Goal: Task Accomplishment & Management: Use online tool/utility

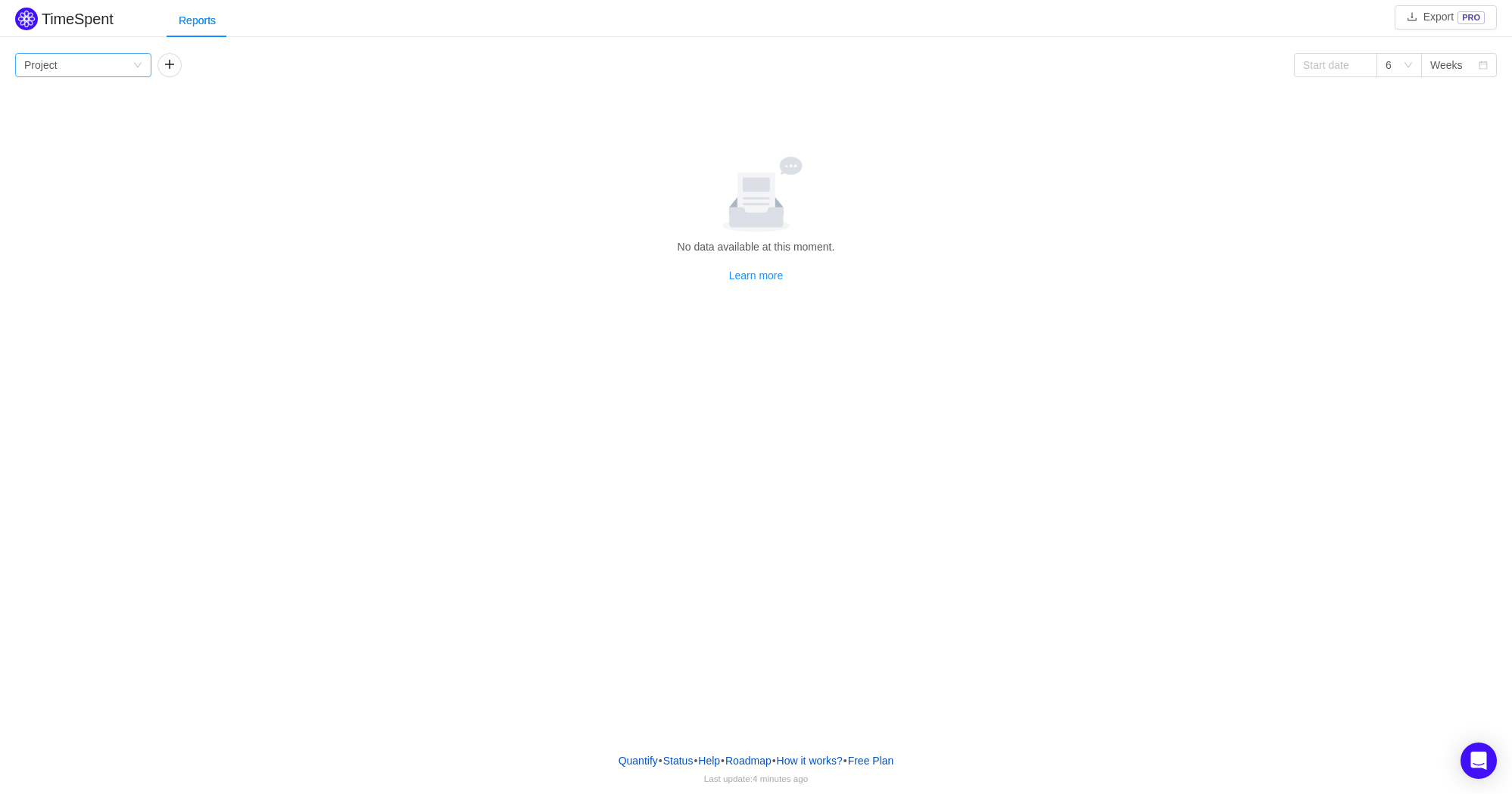
click at [93, 60] on div "Group by Project" at bounding box center [78, 64] width 108 height 23
click at [62, 94] on li "Project" at bounding box center [83, 95] width 136 height 25
click at [428, 59] on div "Group by Project 6 Weeks" at bounding box center [756, 65] width 1481 height 25
click at [170, 65] on button "button" at bounding box center [169, 65] width 25 height 25
click at [337, 70] on button "button" at bounding box center [335, 65] width 25 height 25
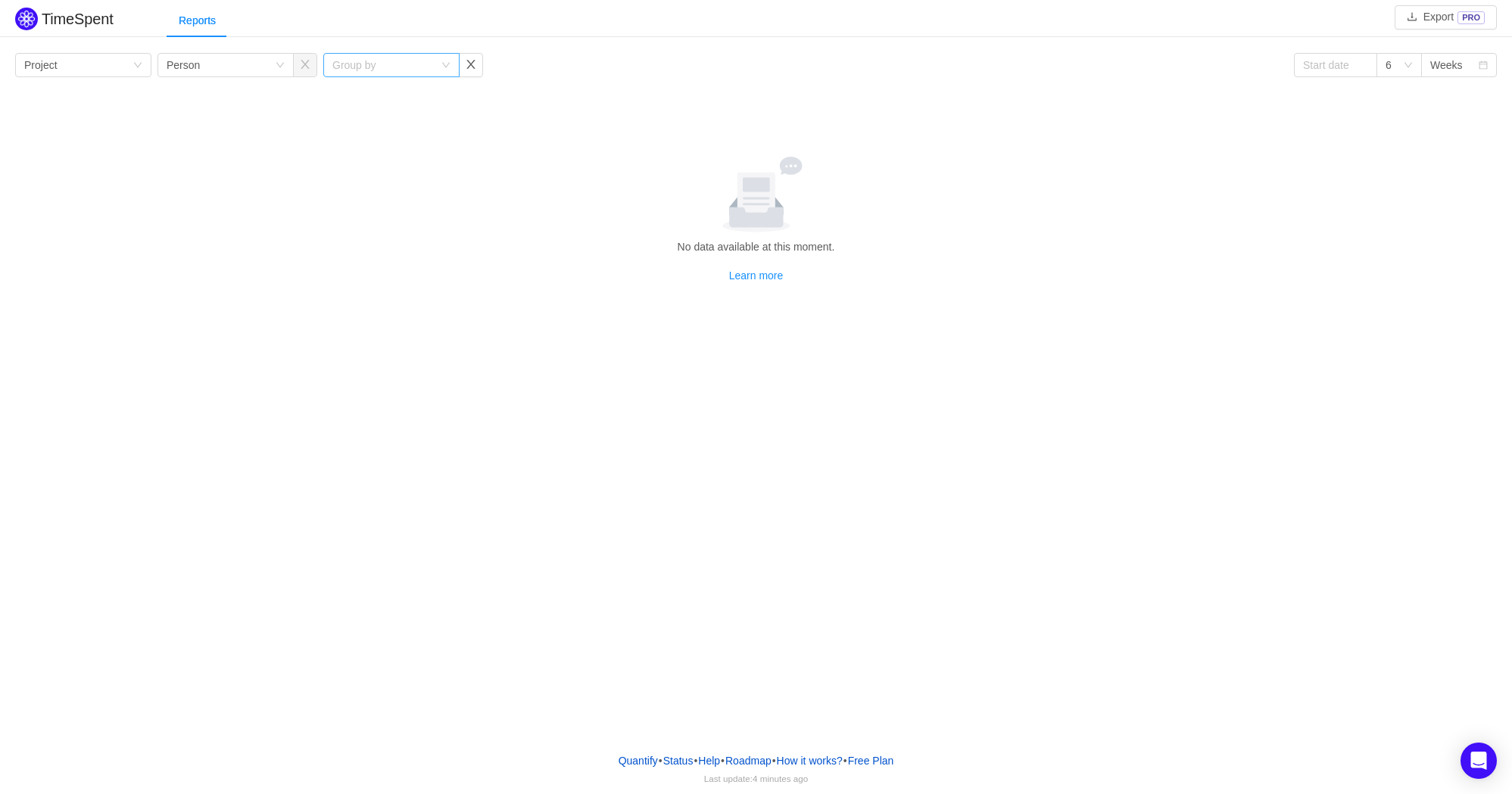
click at [448, 65] on icon "icon: down" at bounding box center [446, 65] width 8 height 5
click at [362, 123] on li "Team" at bounding box center [392, 120] width 136 height 25
click at [643, 92] on div "Group by Project Group by Person Group by Team 6 Weeks No data available at thi…" at bounding box center [756, 169] width 1481 height 231
click at [1285, 274] on div "Learn more" at bounding box center [756, 275] width 1469 height 17
click at [1446, 65] on div "Weeks" at bounding box center [1446, 64] width 33 height 23
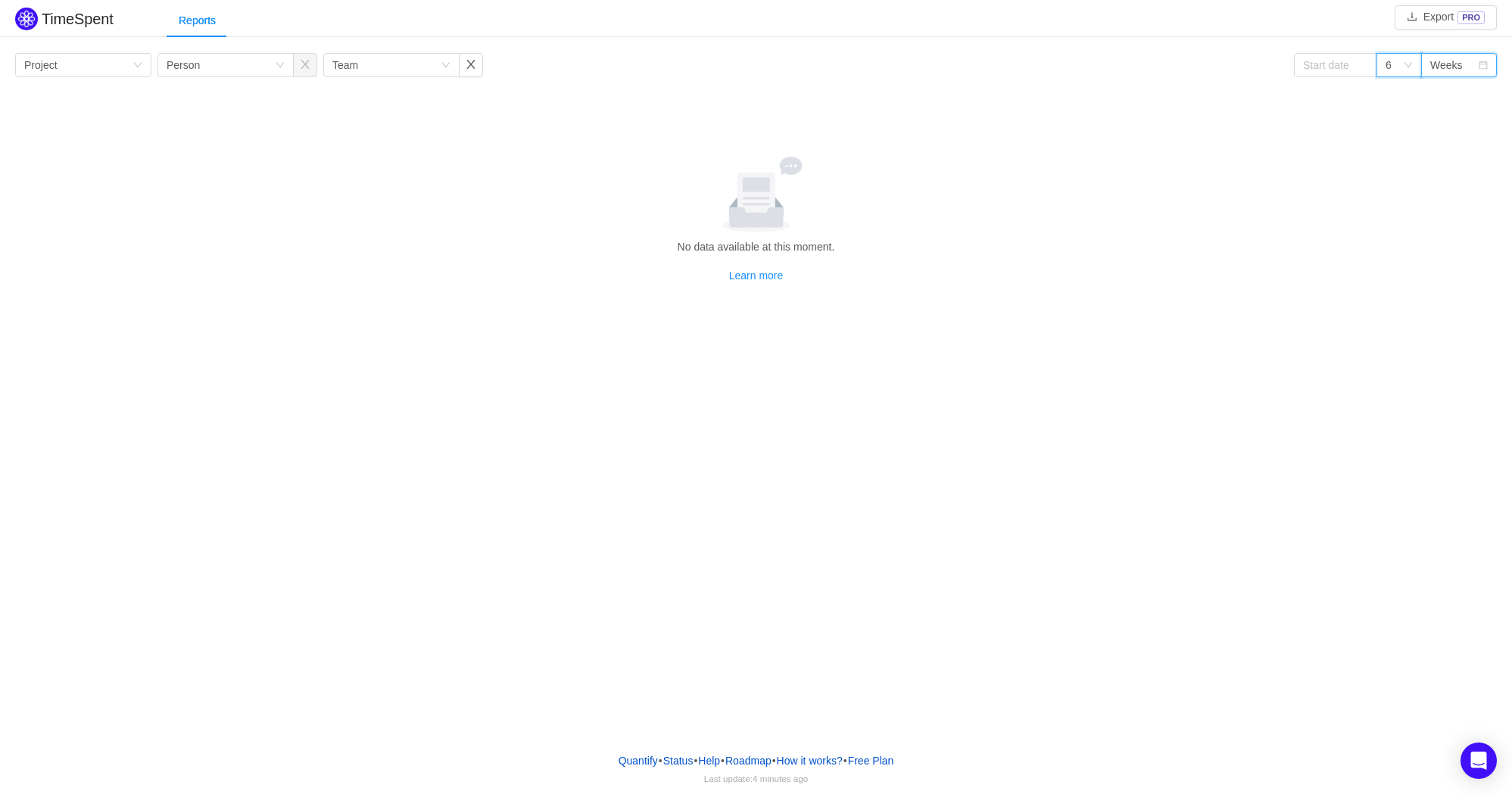
click at [1402, 63] on div "6" at bounding box center [1394, 64] width 18 height 23
click at [1409, 63] on icon "icon: down" at bounding box center [1408, 65] width 8 height 5
click at [1322, 60] on input at bounding box center [1336, 65] width 83 height 25
click at [1322, 65] on link at bounding box center [1323, 66] width 14 height 31
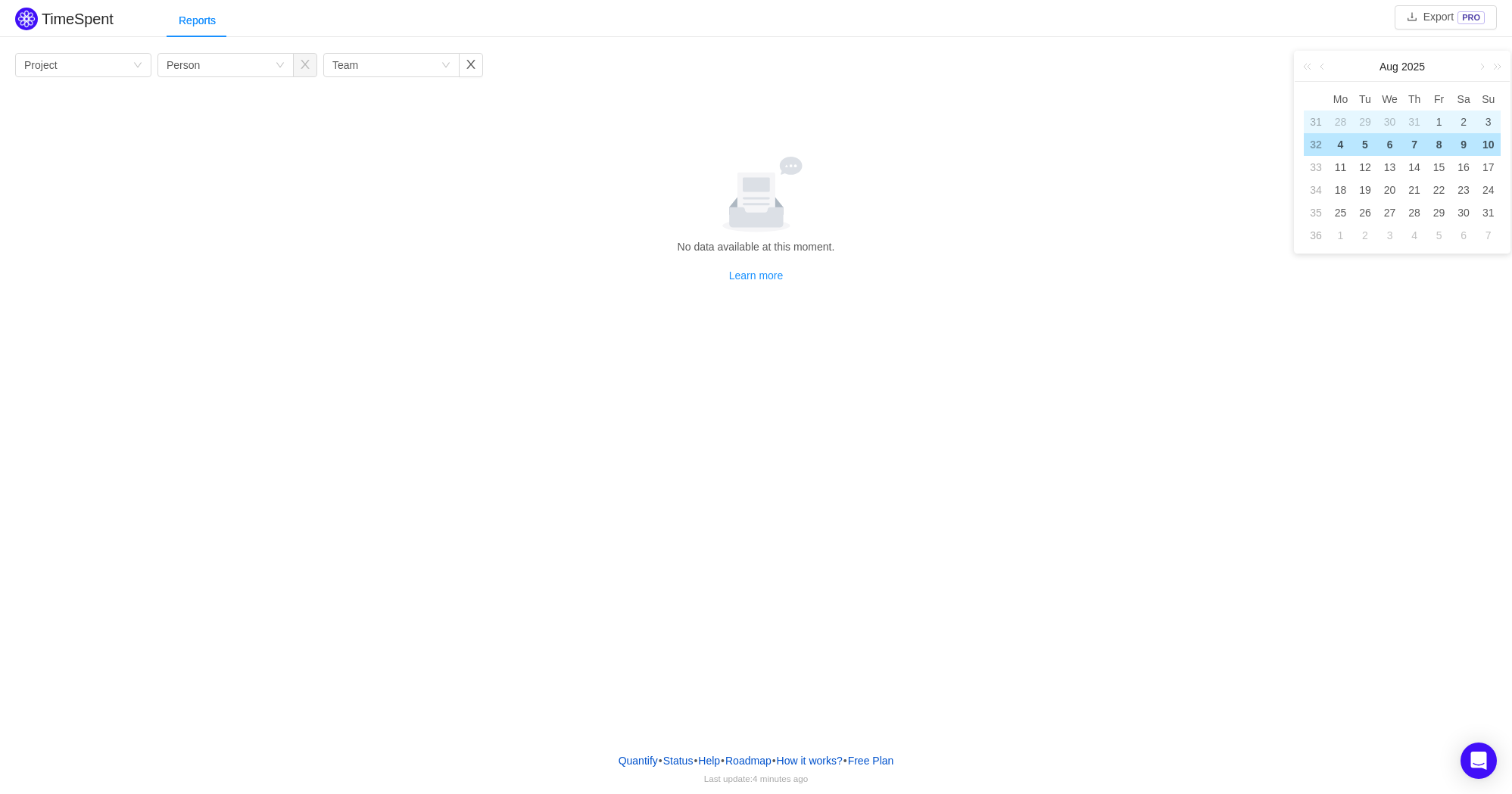
click at [1440, 121] on div "1" at bounding box center [1439, 122] width 18 height 18
type input "2025-08-01"
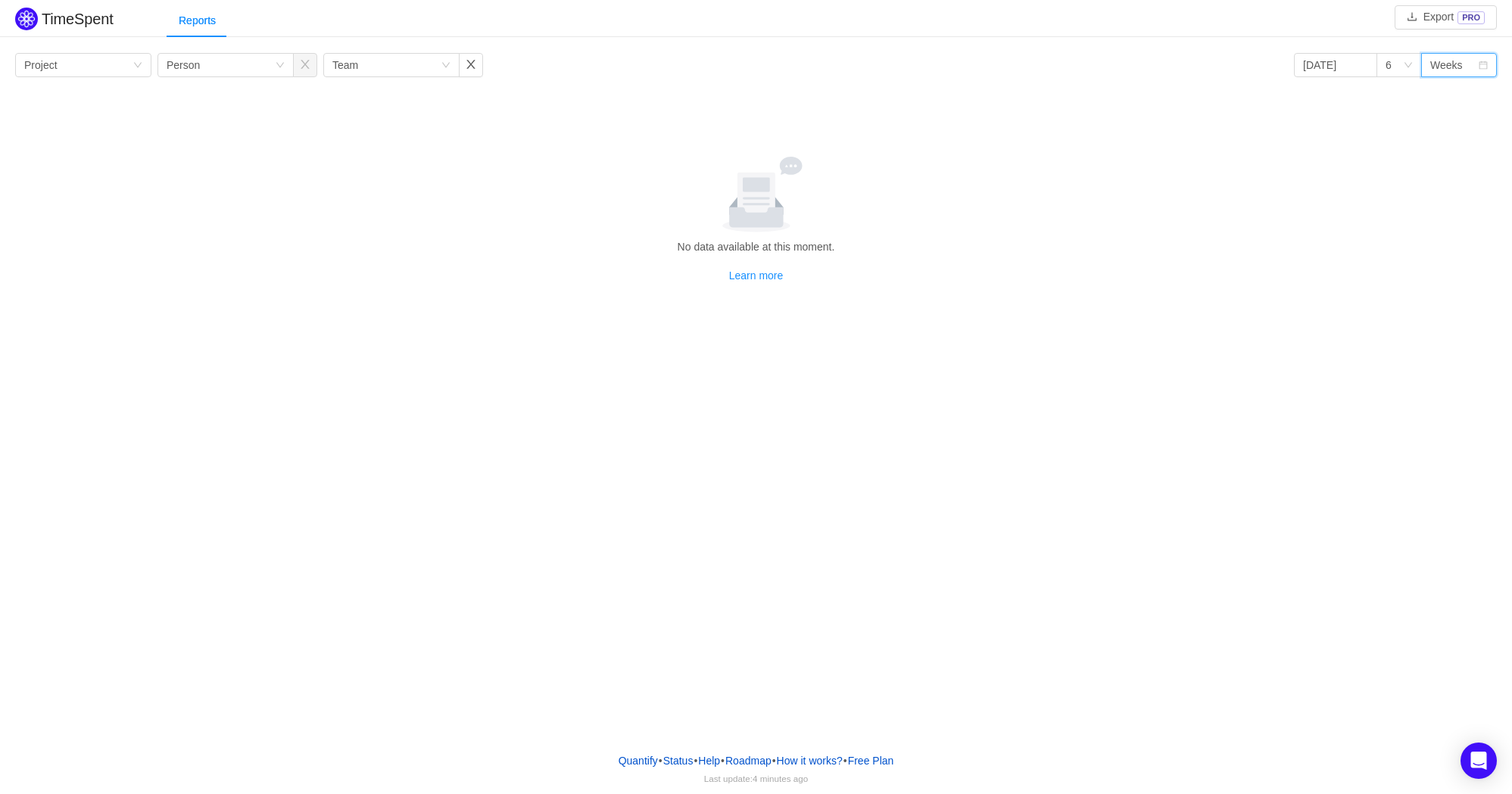
click at [1453, 67] on div "Weeks" at bounding box center [1446, 64] width 33 height 23
click at [1449, 118] on li "Months" at bounding box center [1459, 120] width 76 height 25
click at [1329, 63] on input "2025-08-01" at bounding box center [1336, 65] width 83 height 25
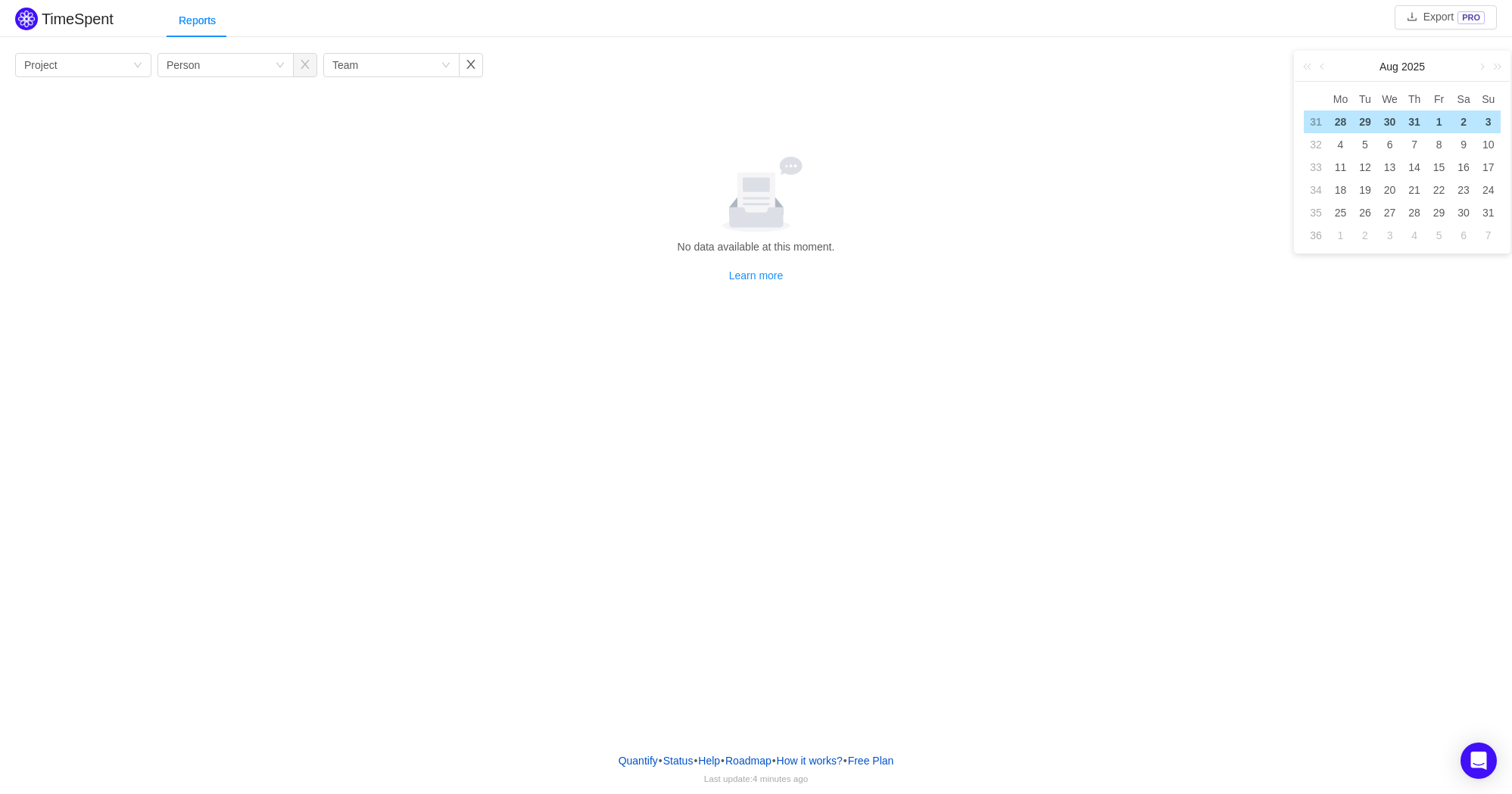
click at [1441, 118] on div "1" at bounding box center [1439, 122] width 18 height 18
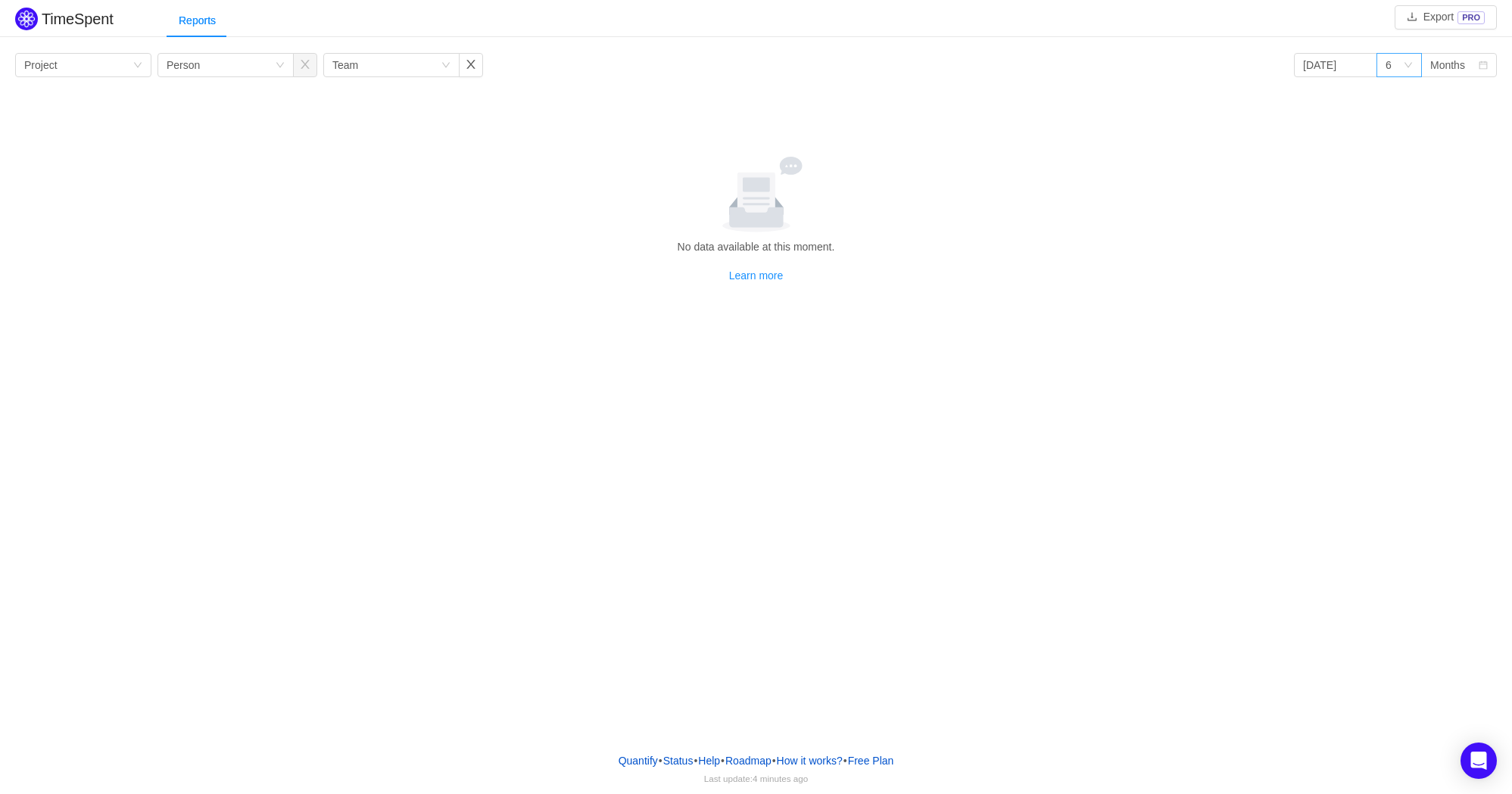
click at [1409, 61] on icon "icon: down" at bounding box center [1408, 64] width 9 height 9
click at [1388, 92] on li "3" at bounding box center [1399, 95] width 45 height 25
drag, startPoint x: 577, startPoint y: 196, endPoint x: 403, endPoint y: 202, distance: 174.1
click at [576, 196] on div at bounding box center [756, 194] width 1469 height 76
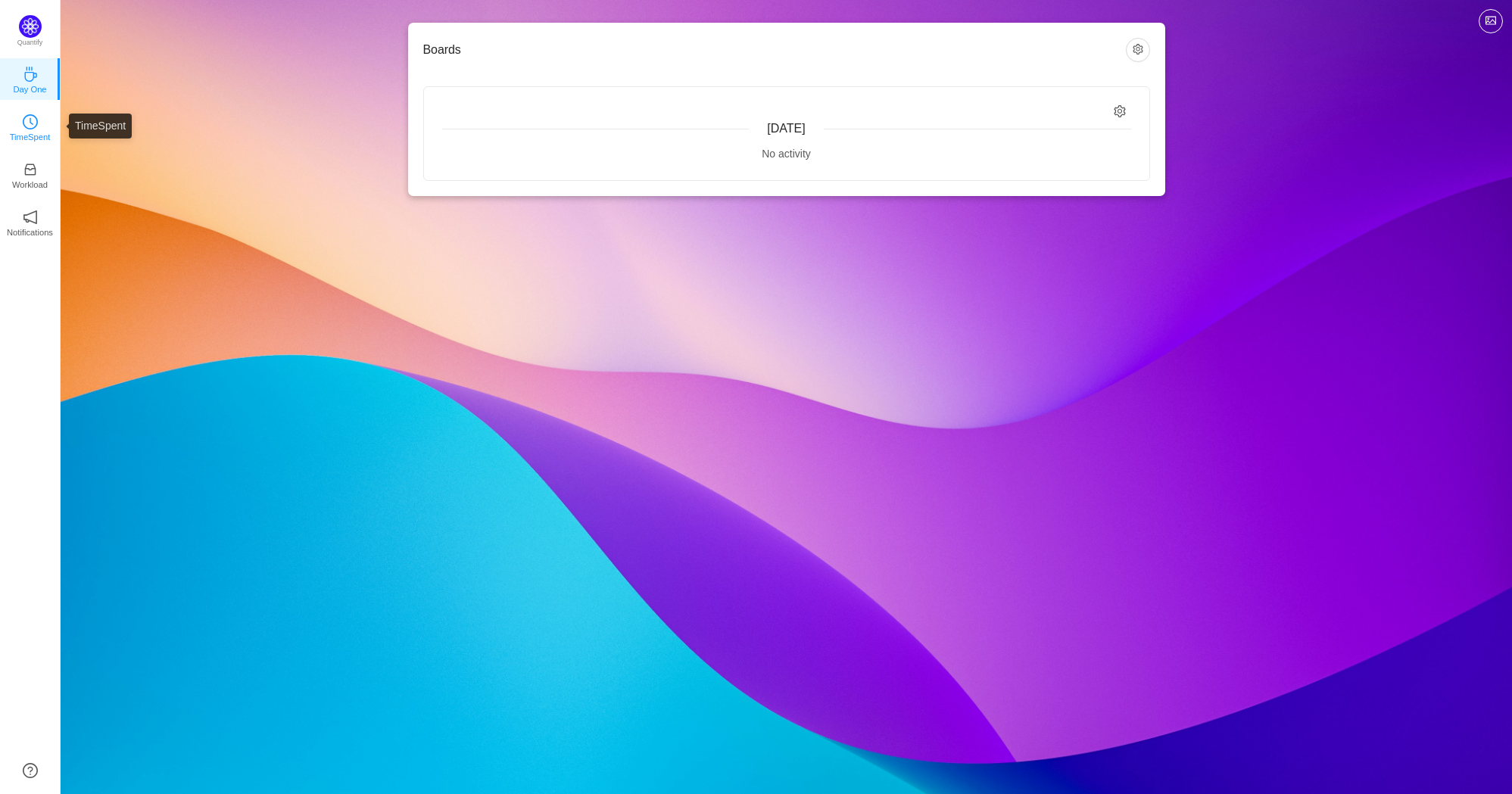
click at [38, 121] on link "TimeSpent" at bounding box center [30, 126] width 15 height 15
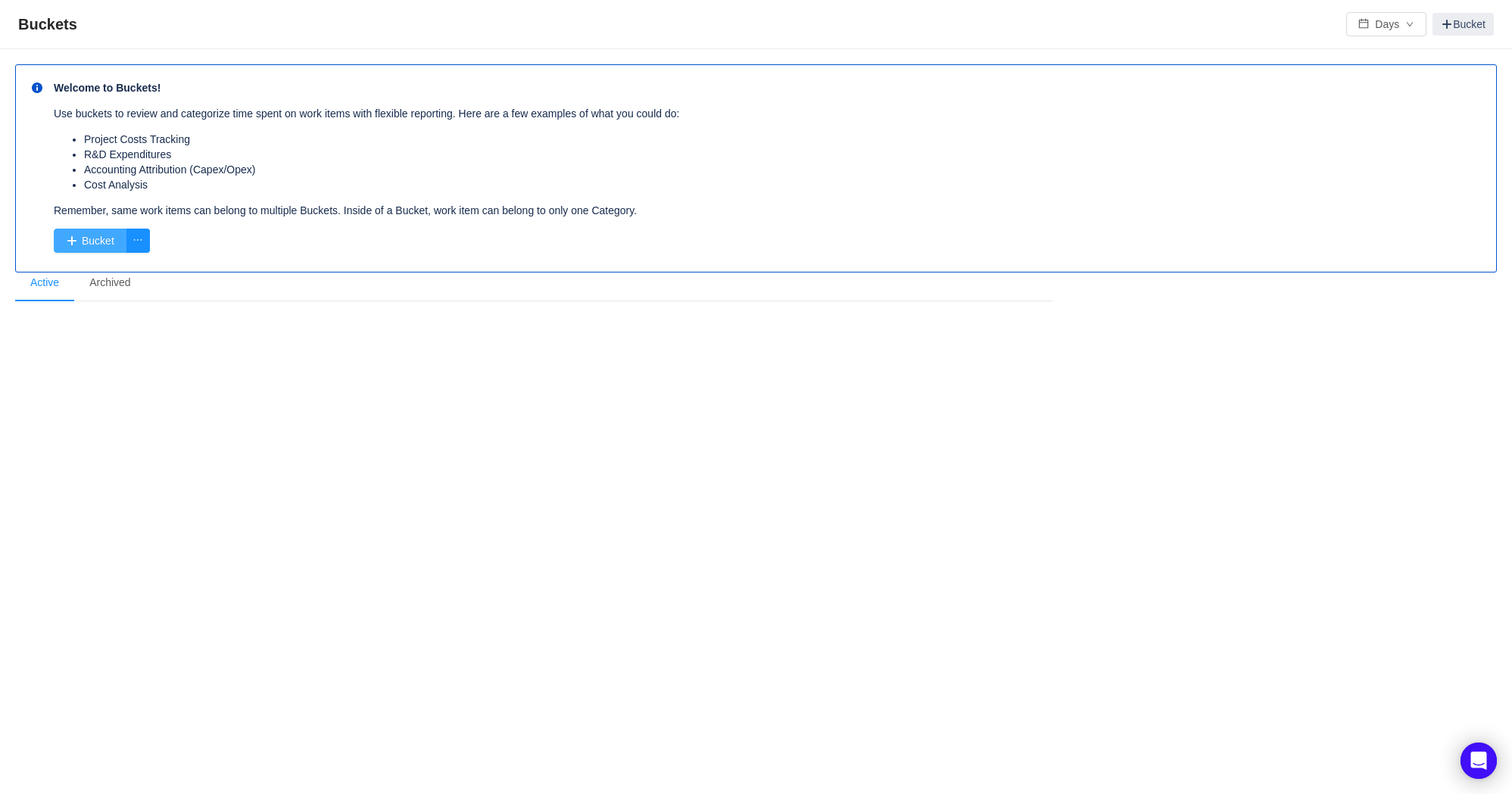
click at [95, 240] on button "Bucket" at bounding box center [90, 240] width 73 height 25
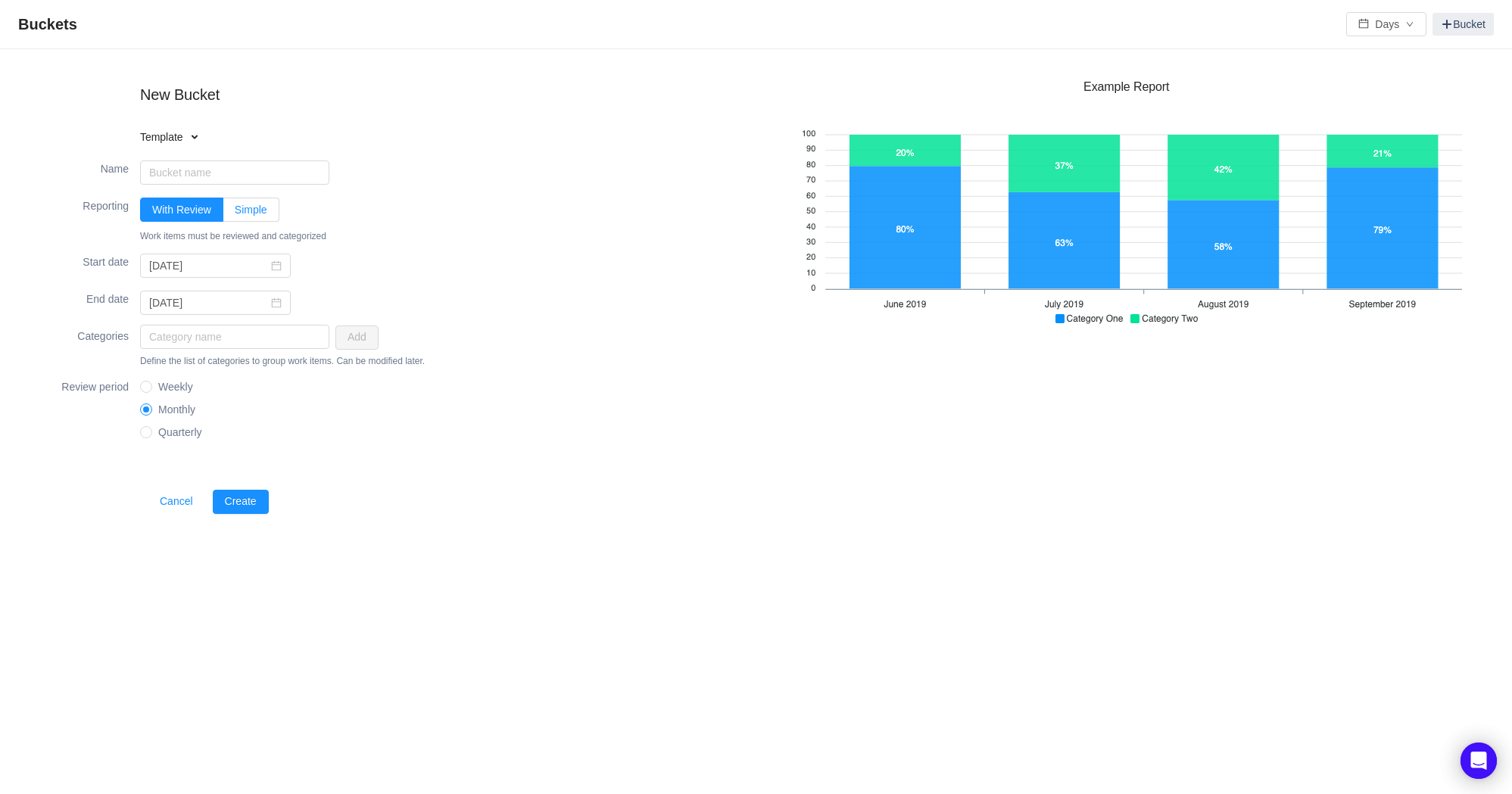
click at [253, 204] on span "Simple" at bounding box center [250, 210] width 33 height 12
click at [234, 214] on input "Simple" at bounding box center [234, 214] width 0 height 0
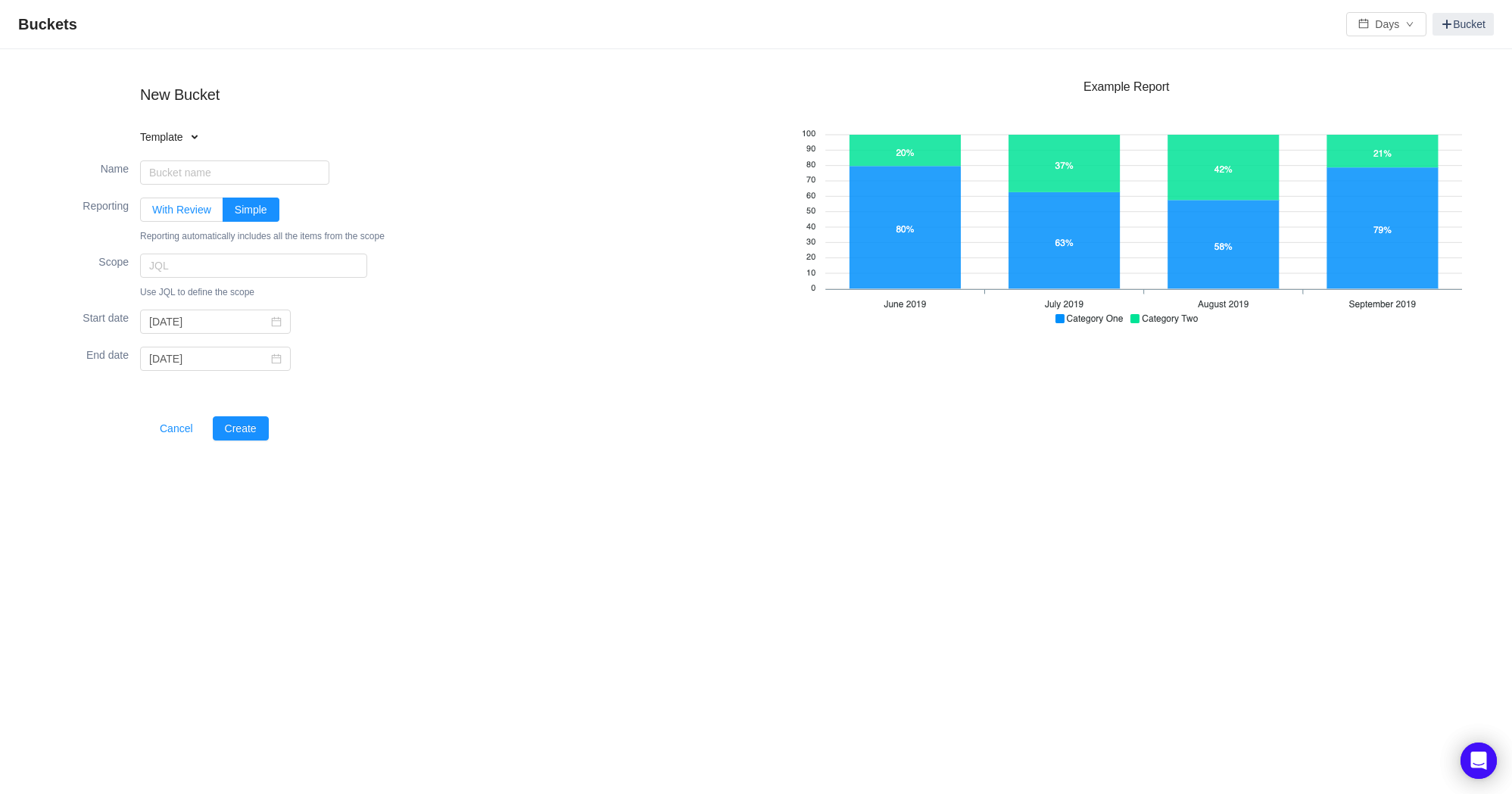
click at [185, 214] on span "With Review" at bounding box center [182, 210] width 59 height 12
click at [152, 214] on input "With Review" at bounding box center [152, 214] width 0 height 0
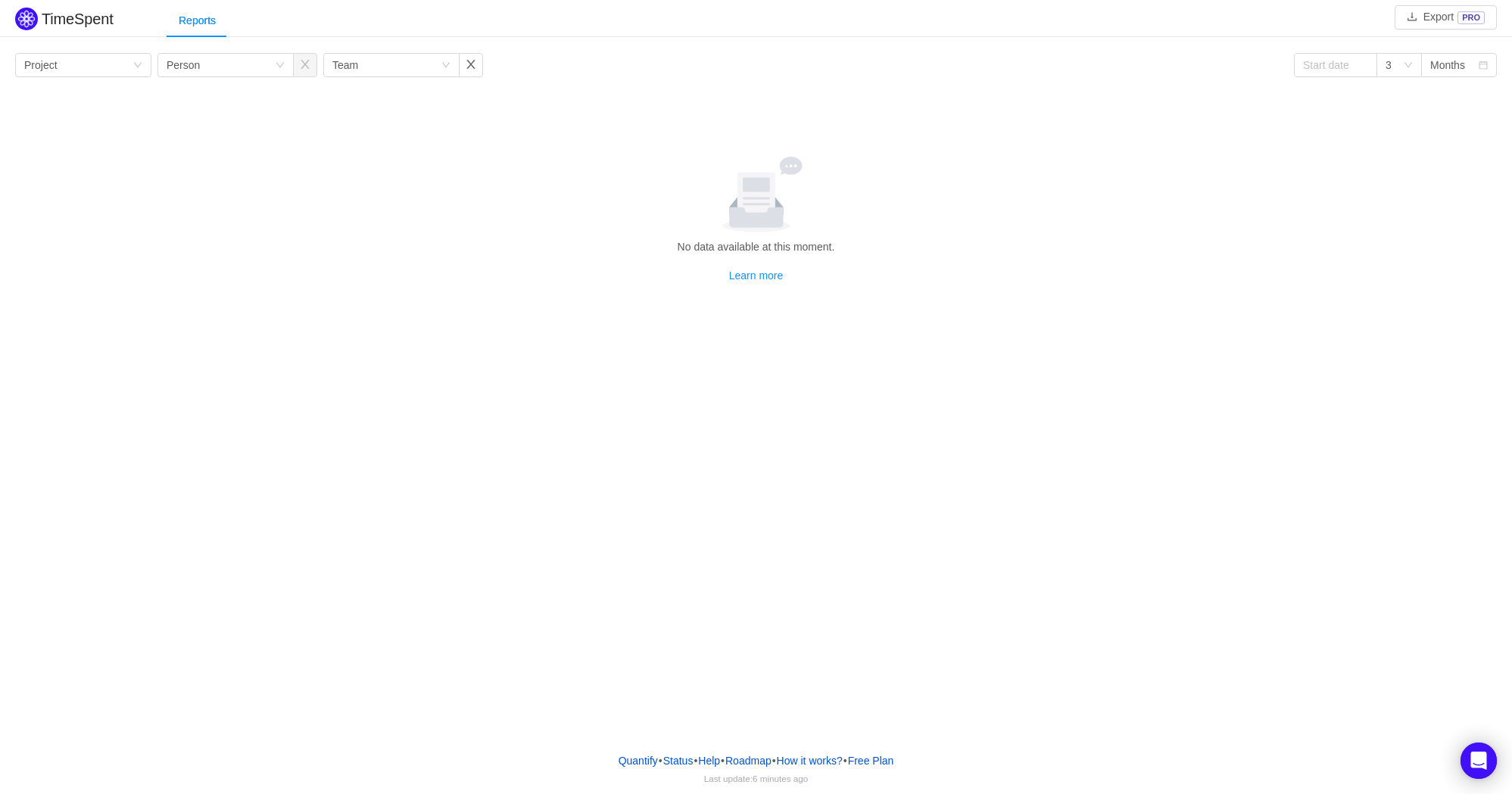
drag, startPoint x: 401, startPoint y: 336, endPoint x: 428, endPoint y: 309, distance: 38.2
click at [401, 336] on div "TimeSpent Export PRO Reports Group by Project Group by Person Group by Team 3 M…" at bounding box center [756, 223] width 1512 height 439
click at [293, 172] on div at bounding box center [756, 194] width 1469 height 76
drag, startPoint x: 1249, startPoint y: 183, endPoint x: 1263, endPoint y: 144, distance: 41.4
click at [1257, 160] on div at bounding box center [756, 194] width 1469 height 76
